Goal: Transaction & Acquisition: Purchase product/service

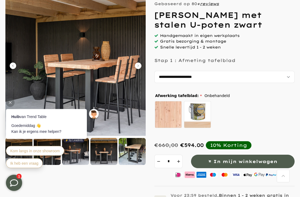
scroll to position [63, 0]
click at [143, 68] on img at bounding box center [75, 66] width 140 height 140
click at [138, 69] on img at bounding box center [75, 66] width 140 height 140
click at [136, 70] on img at bounding box center [75, 66] width 140 height 140
click at [140, 65] on icon "Carousel Next Arrow" at bounding box center [138, 66] width 6 height 6
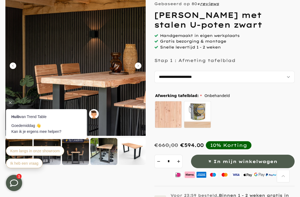
click at [139, 69] on img at bounding box center [75, 66] width 140 height 140
click at [140, 68] on icon "Carousel Next Arrow" at bounding box center [138, 66] width 6 height 6
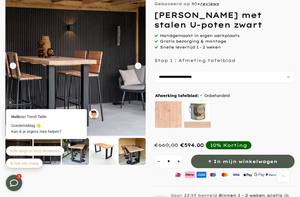
click at [139, 66] on icon "Carousel Next Arrow" at bounding box center [138, 66] width 6 height 6
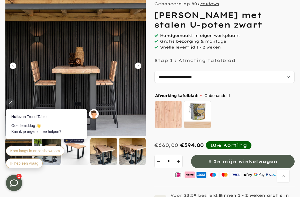
click at [140, 66] on icon "Carousel Next Arrow" at bounding box center [138, 66] width 6 height 6
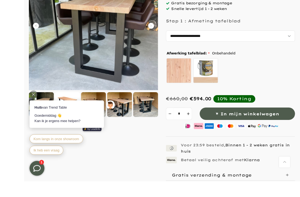
scroll to position [124, 0]
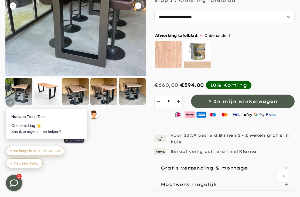
click at [199, 49] on label "zelf behandelen - beits meegeleverd" at bounding box center [197, 54] width 27 height 27
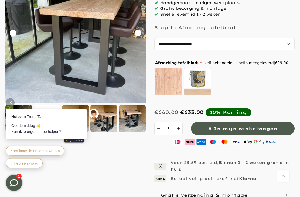
scroll to position [96, 0]
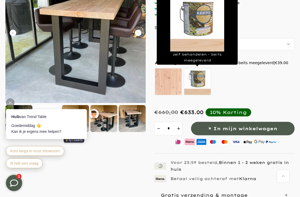
click at [200, 77] on label "zelf behandelen - beits meegeleverd" at bounding box center [197, 81] width 27 height 27
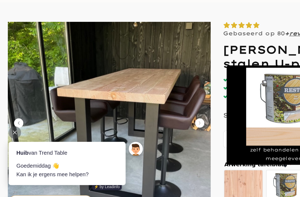
scroll to position [33, 0]
